Goal: Find specific page/section: Find specific page/section

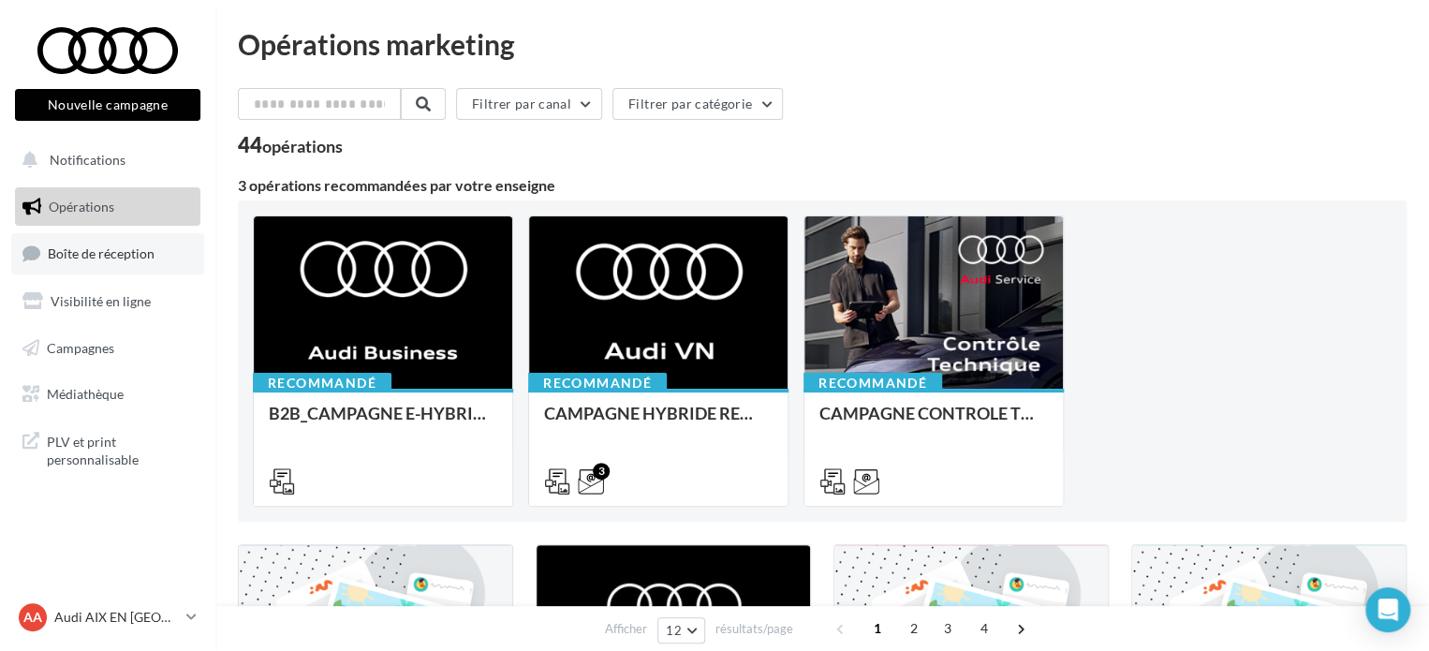
click at [112, 250] on span "Boîte de réception" at bounding box center [101, 253] width 107 height 16
